Goal: Find specific page/section: Find specific page/section

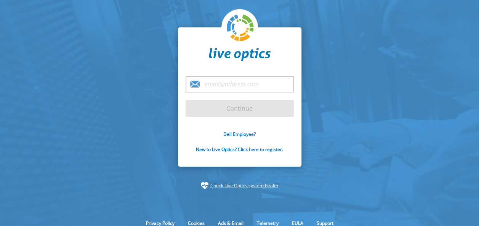
click at [251, 86] on input "email" at bounding box center [239, 84] width 108 height 16
click at [368, 88] on section "Continue Dell Employee? New to Live Optics? Click here to register. Check Live …" at bounding box center [239, 108] width 479 height 217
click at [251, 135] on link "Dell Employee?" at bounding box center [239, 134] width 32 height 6
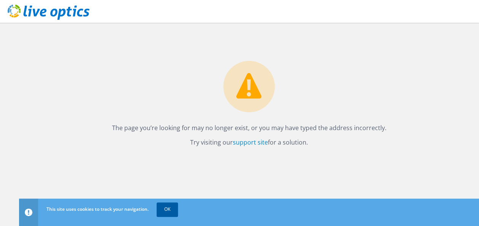
click at [169, 207] on link "OK" at bounding box center [166, 210] width 21 height 14
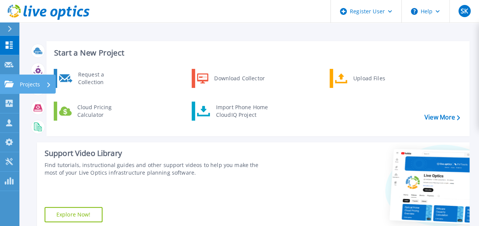
click at [11, 84] on icon at bounding box center [9, 84] width 9 height 6
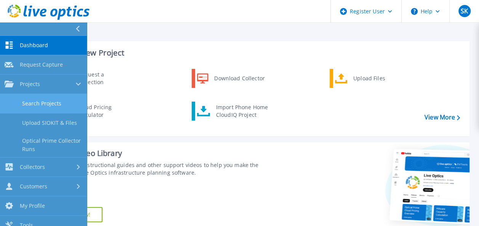
click at [38, 99] on link "Search Projects" at bounding box center [43, 103] width 87 height 19
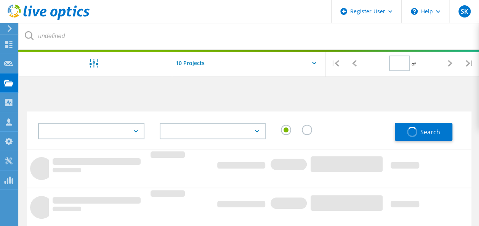
type input "1"
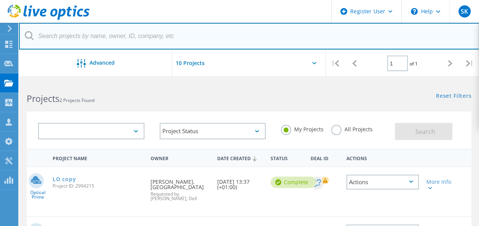
click at [145, 36] on input "text" at bounding box center [249, 36] width 460 height 27
paste input "[EMAIL_ADDRESS][DOMAIN_NAME]"
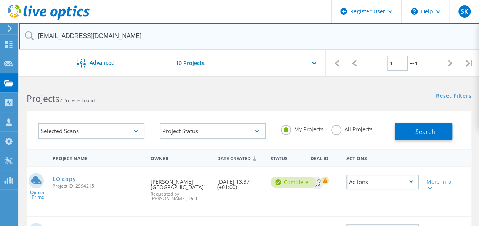
type input "[EMAIL_ADDRESS][DOMAIN_NAME]"
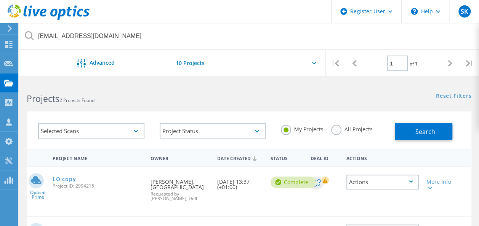
click at [330, 134] on div "My Projects All Projects" at bounding box center [333, 129] width 121 height 28
click at [332, 131] on label "All Projects" at bounding box center [351, 128] width 41 height 7
click at [0, 0] on input "All Projects" at bounding box center [0, 0] width 0 height 0
click at [264, 91] on div "Reset Filters Show Filters" at bounding box center [364, 89] width 230 height 14
click at [429, 127] on button "Search" at bounding box center [422, 131] width 57 height 17
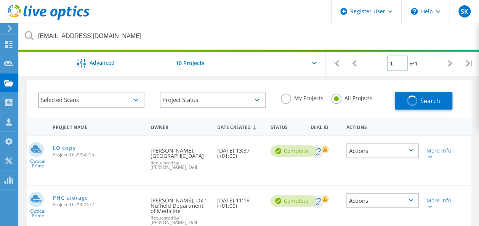
scroll to position [35, 0]
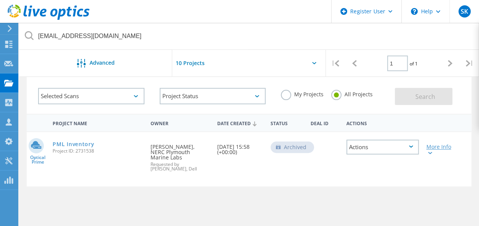
click at [429, 155] on lo-svg-helper at bounding box center [429, 152] width 6 height 6
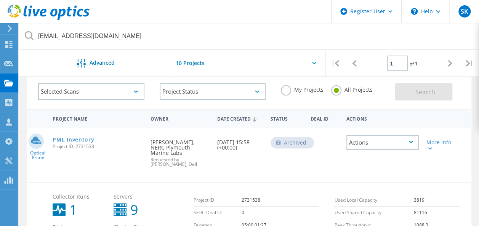
scroll to position [37, 0]
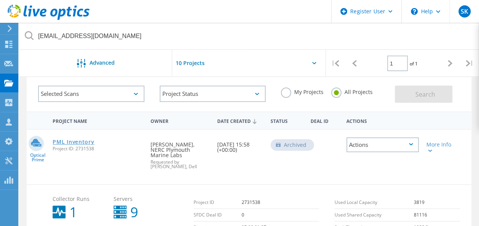
click at [68, 141] on link "PML Inventory" at bounding box center [73, 141] width 41 height 5
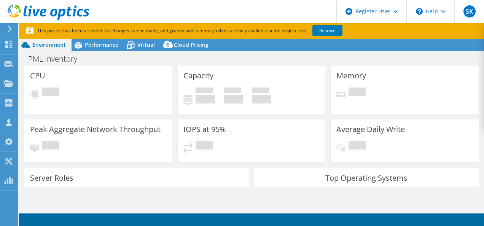
select select "USD"
select select "EULondon"
select select "GBP"
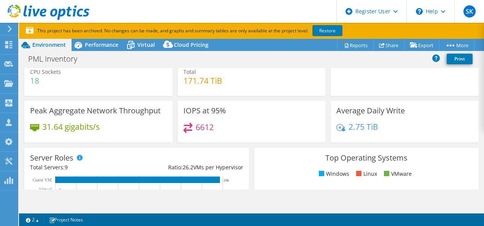
scroll to position [43, 0]
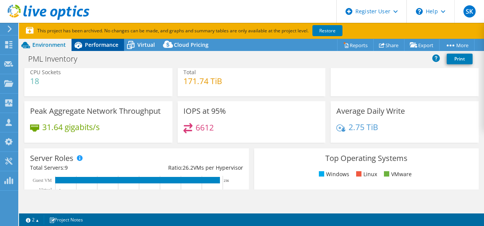
click at [103, 46] on span "Performance" at bounding box center [102, 44] width 34 height 7
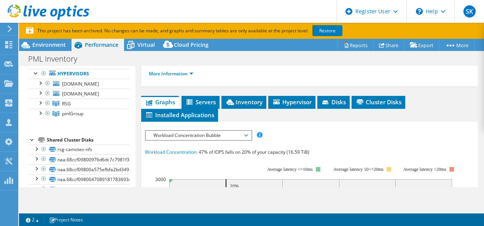
scroll to position [187, 0]
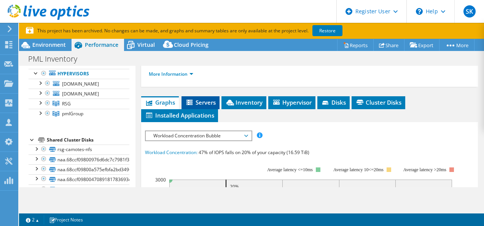
click at [204, 99] on span "Servers" at bounding box center [200, 103] width 30 height 8
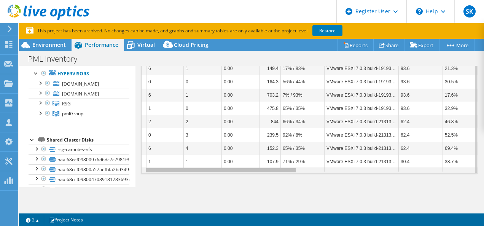
scroll to position [0, 0]
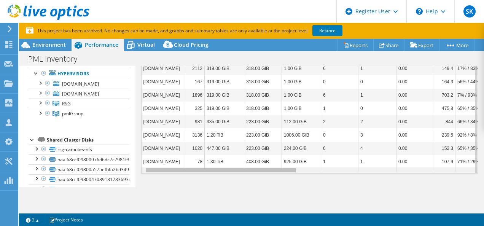
drag, startPoint x: 284, startPoint y: 168, endPoint x: 204, endPoint y: 169, distance: 80.0
click at [204, 169] on body "SK Dell User Shaima Khan Shaima.Khan@dell.com Dell My Profile Log Out \n Help E…" at bounding box center [242, 113] width 484 height 226
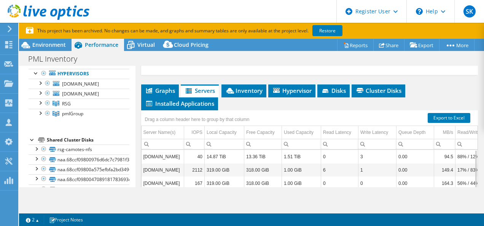
scroll to position [194, 0]
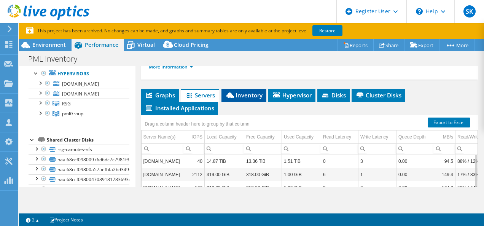
click at [239, 91] on span "Inventory" at bounding box center [243, 95] width 37 height 8
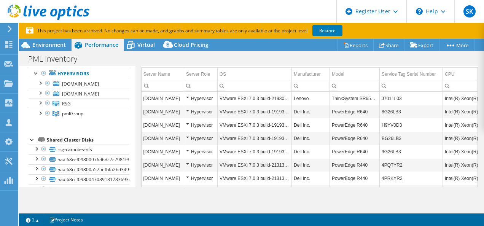
scroll to position [258, 0]
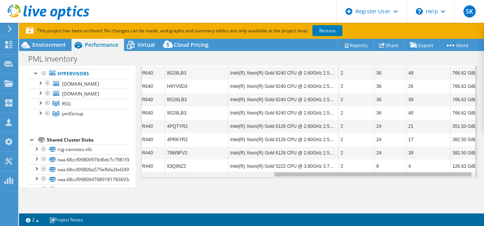
drag, startPoint x: 281, startPoint y: 173, endPoint x: 466, endPoint y: 151, distance: 186.7
click at [466, 151] on body "SK Dell User Shaima Khan Shaima.Khan@dell.com Dell My Profile Log Out \n Help E…" at bounding box center [242, 113] width 484 height 226
